Goal: Find specific page/section: Find specific page/section

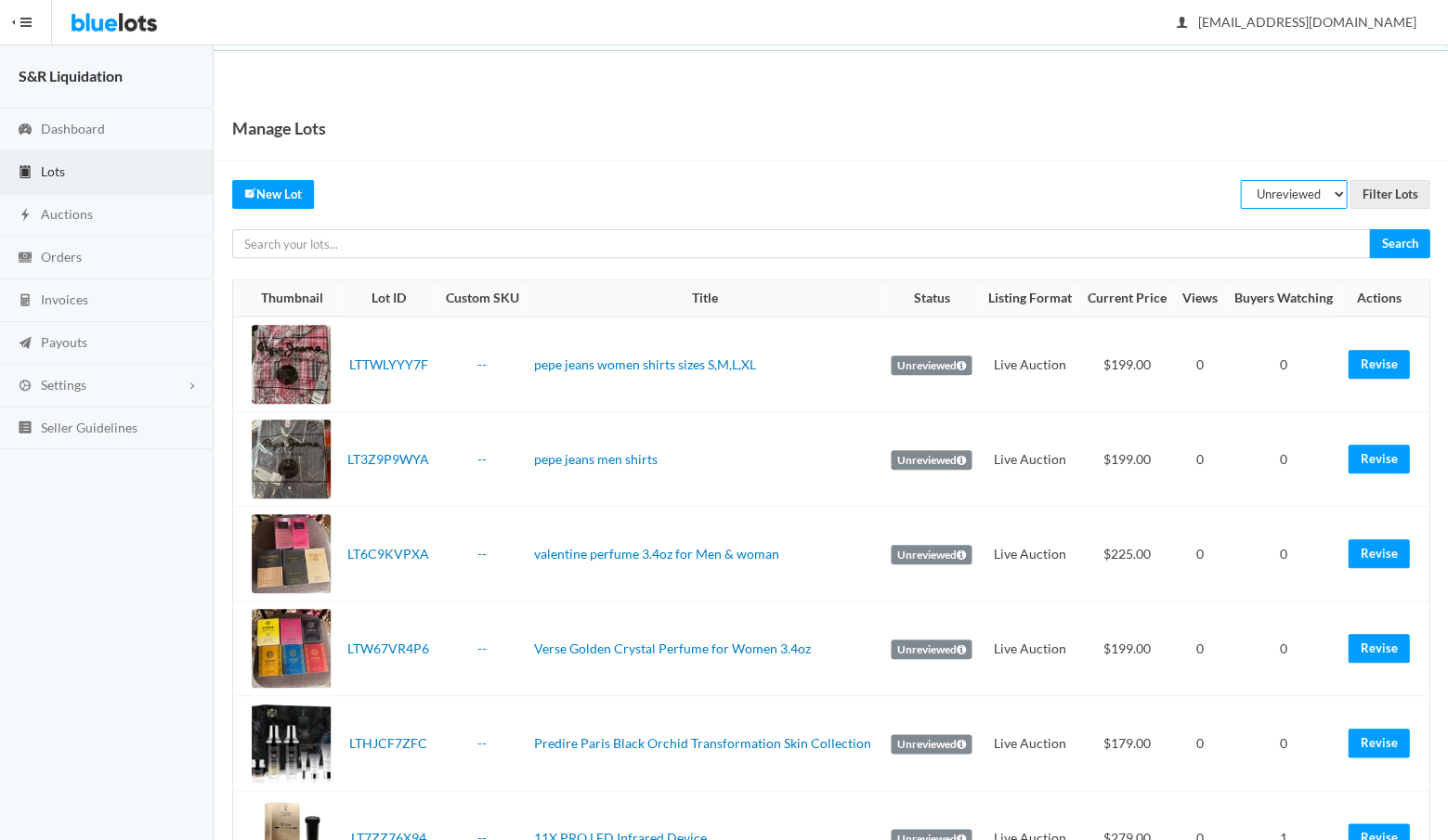
select select "listed"
click at [1378, 191] on input "Filter Lots" at bounding box center [1390, 194] width 80 height 29
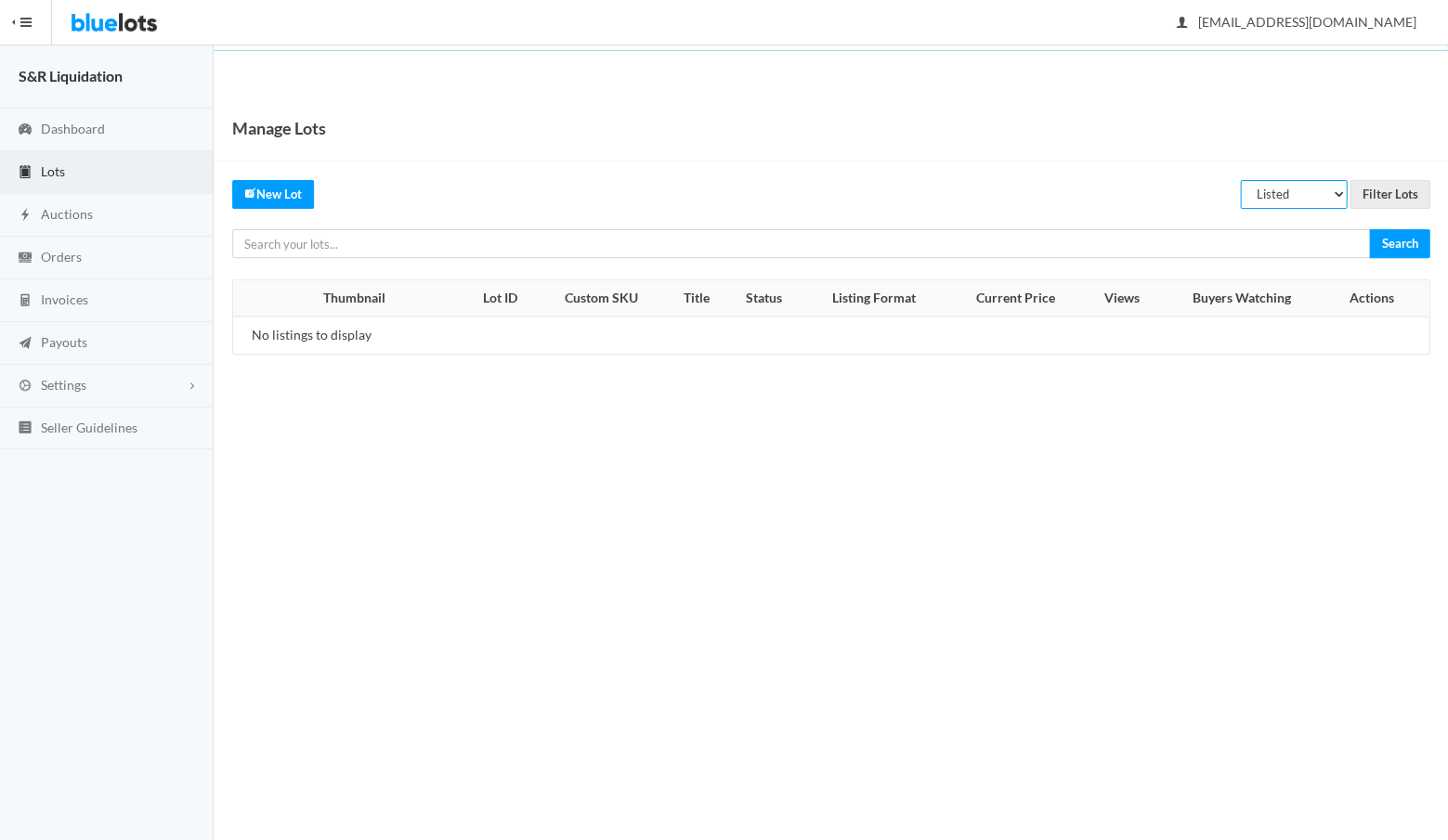
select select "scheduled"
click at [1386, 194] on input "Filter Lots" at bounding box center [1390, 194] width 80 height 29
